Goal: Check status: Check status

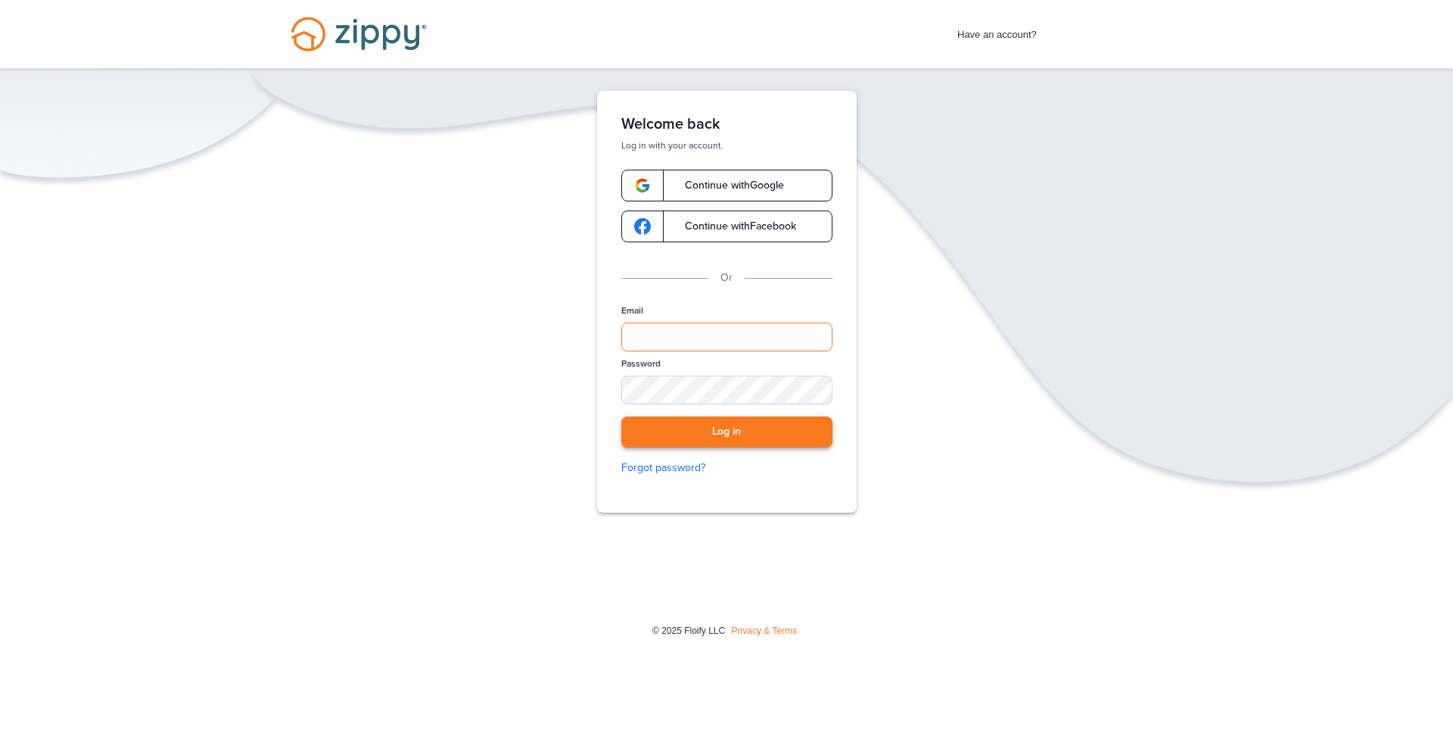
type input "**********"
click at [769, 440] on button "Log in" at bounding box center [726, 431] width 211 height 31
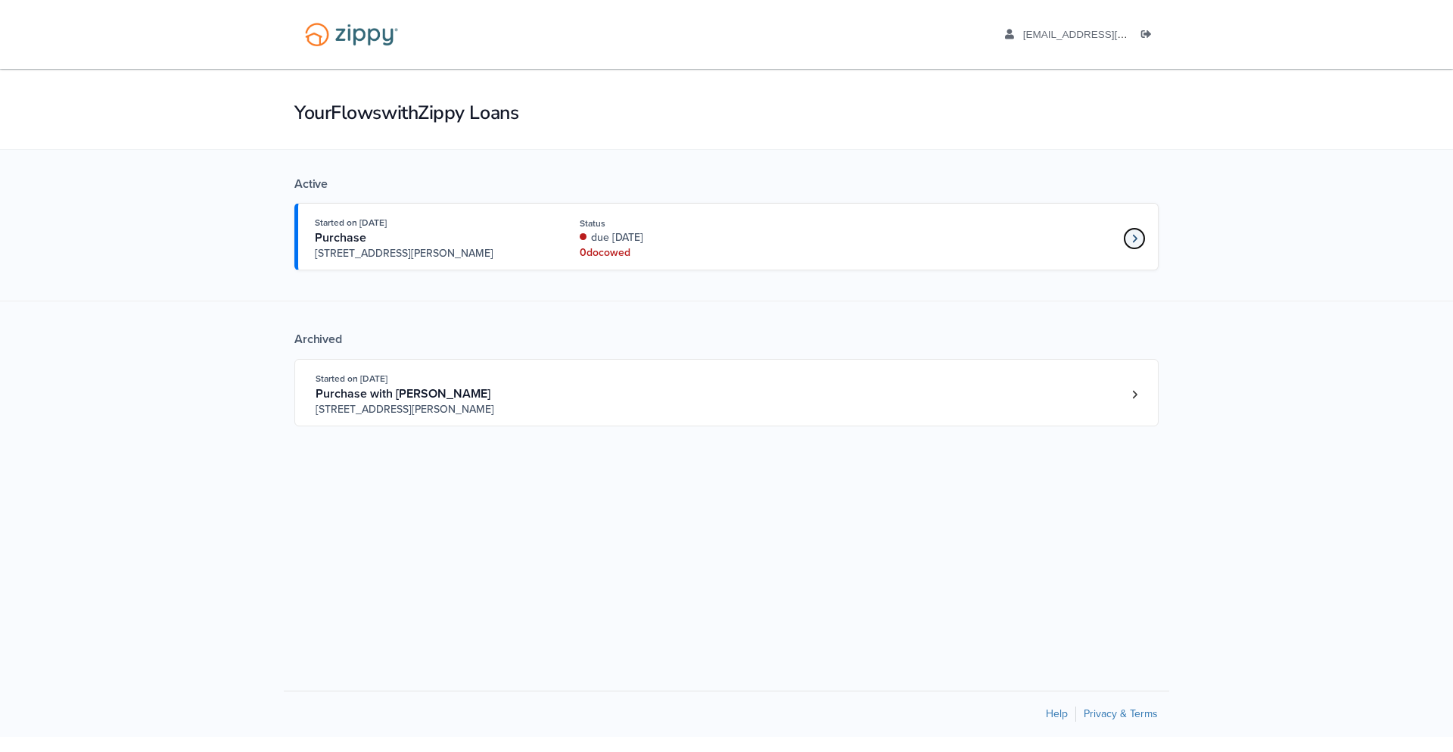
click at [1138, 238] on link "Loan number 4263773" at bounding box center [1134, 238] width 23 height 23
